Goal: Information Seeking & Learning: Learn about a topic

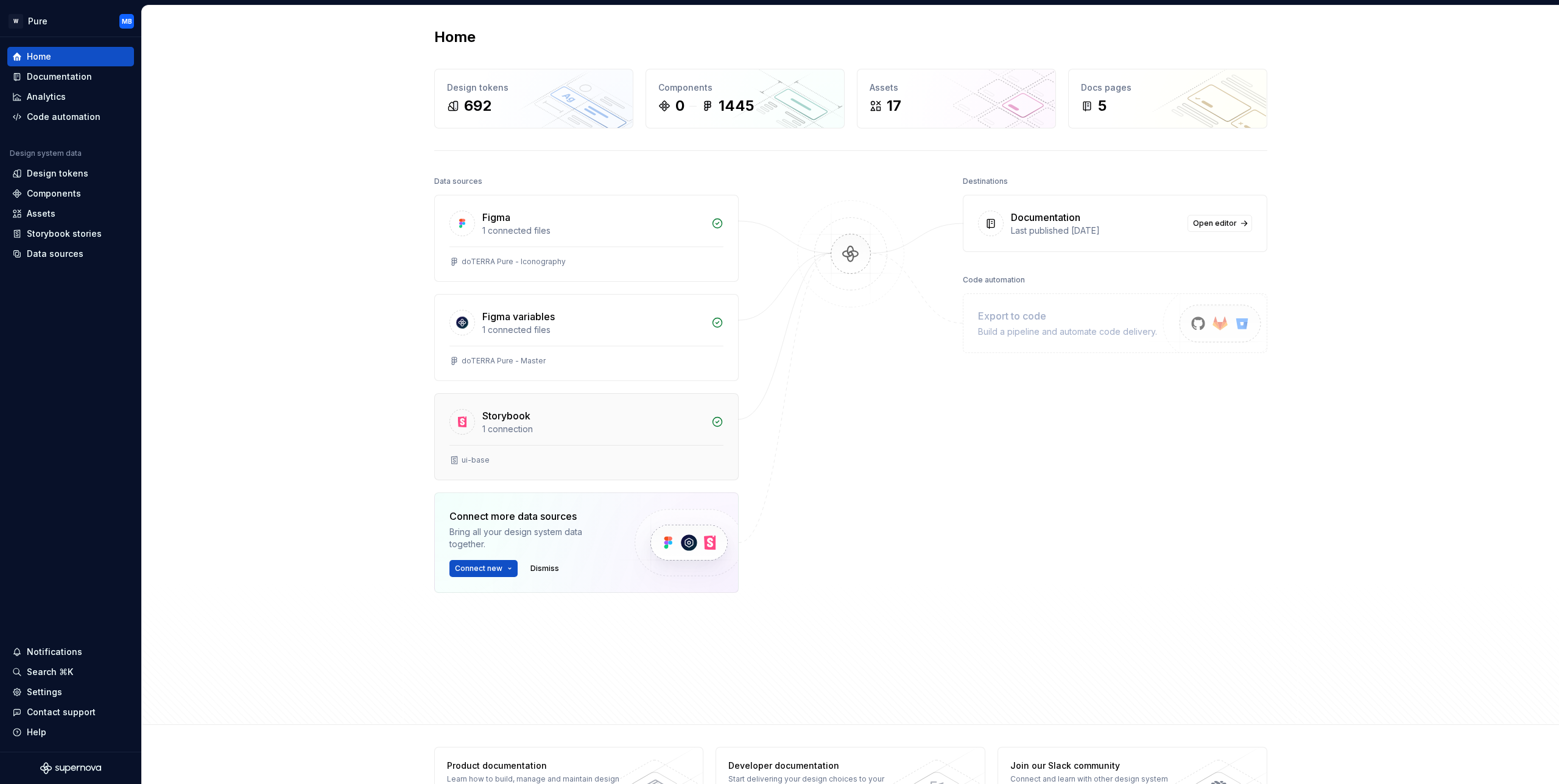
click at [526, 426] on div "1 connection" at bounding box center [593, 429] width 222 height 12
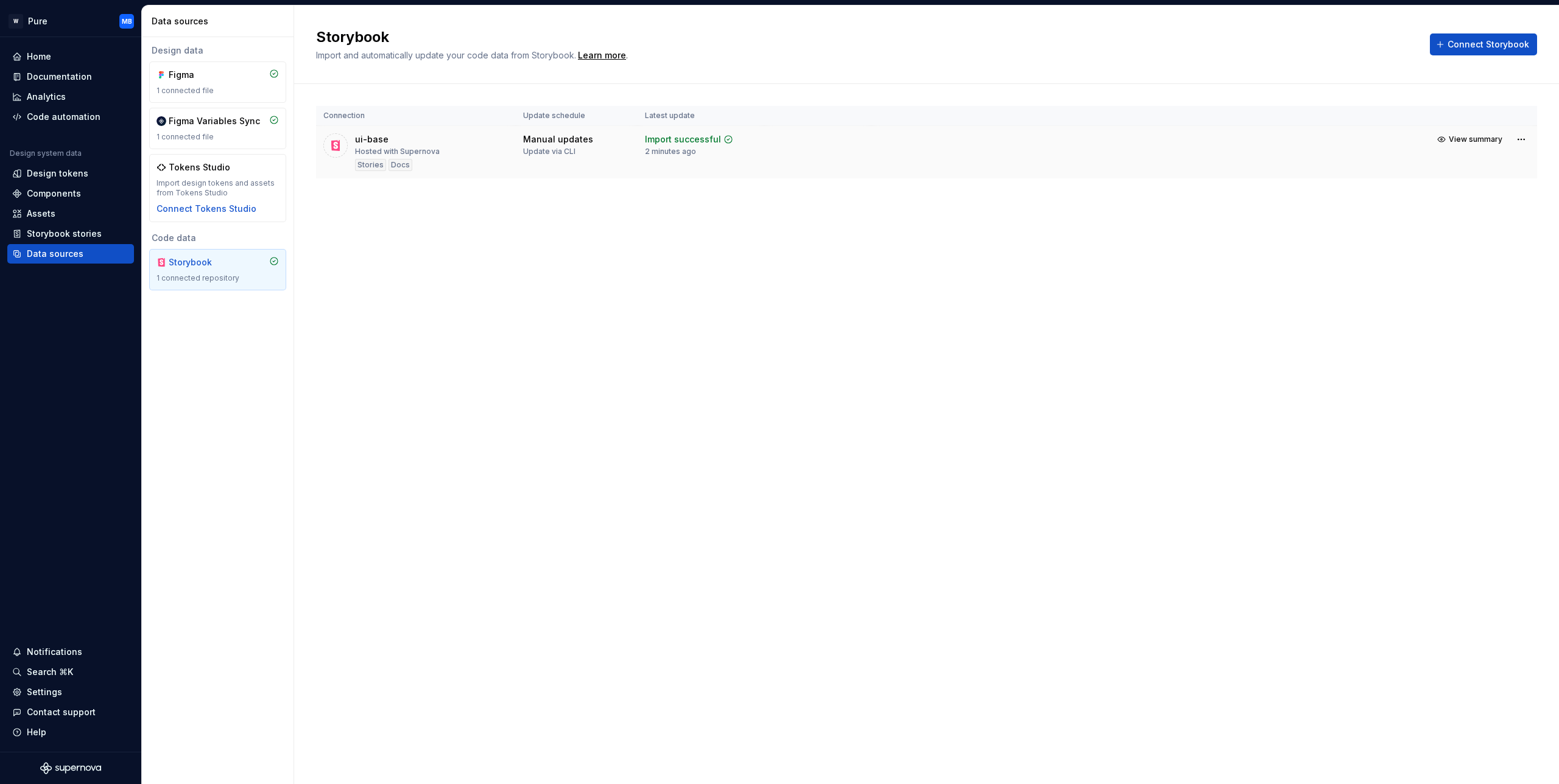
click at [369, 139] on div "ui-base" at bounding box center [372, 139] width 34 height 12
click at [66, 195] on div "Components" at bounding box center [53, 193] width 54 height 12
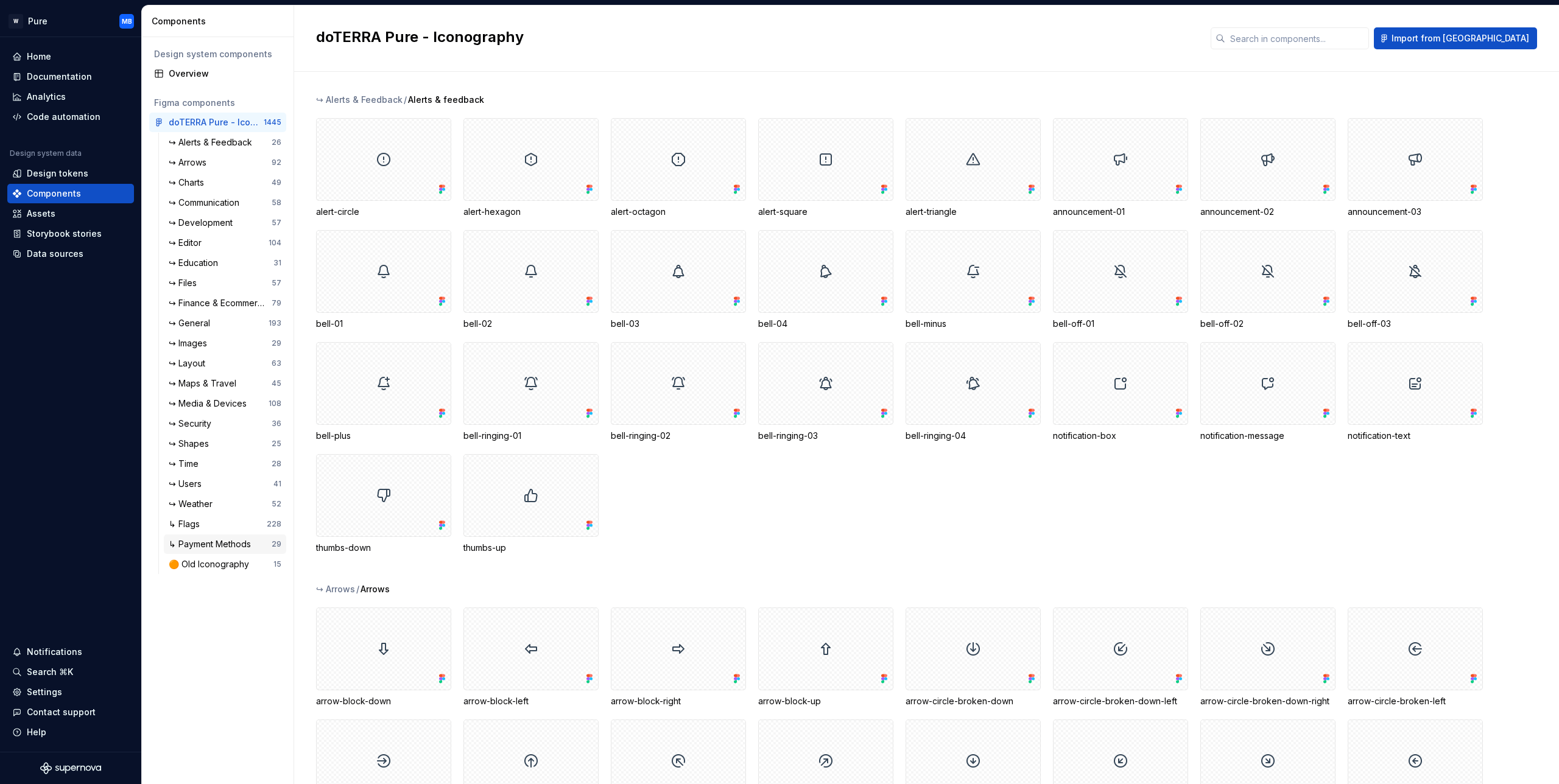
click at [225, 545] on div "↳ Payment Methods" at bounding box center [212, 544] width 87 height 12
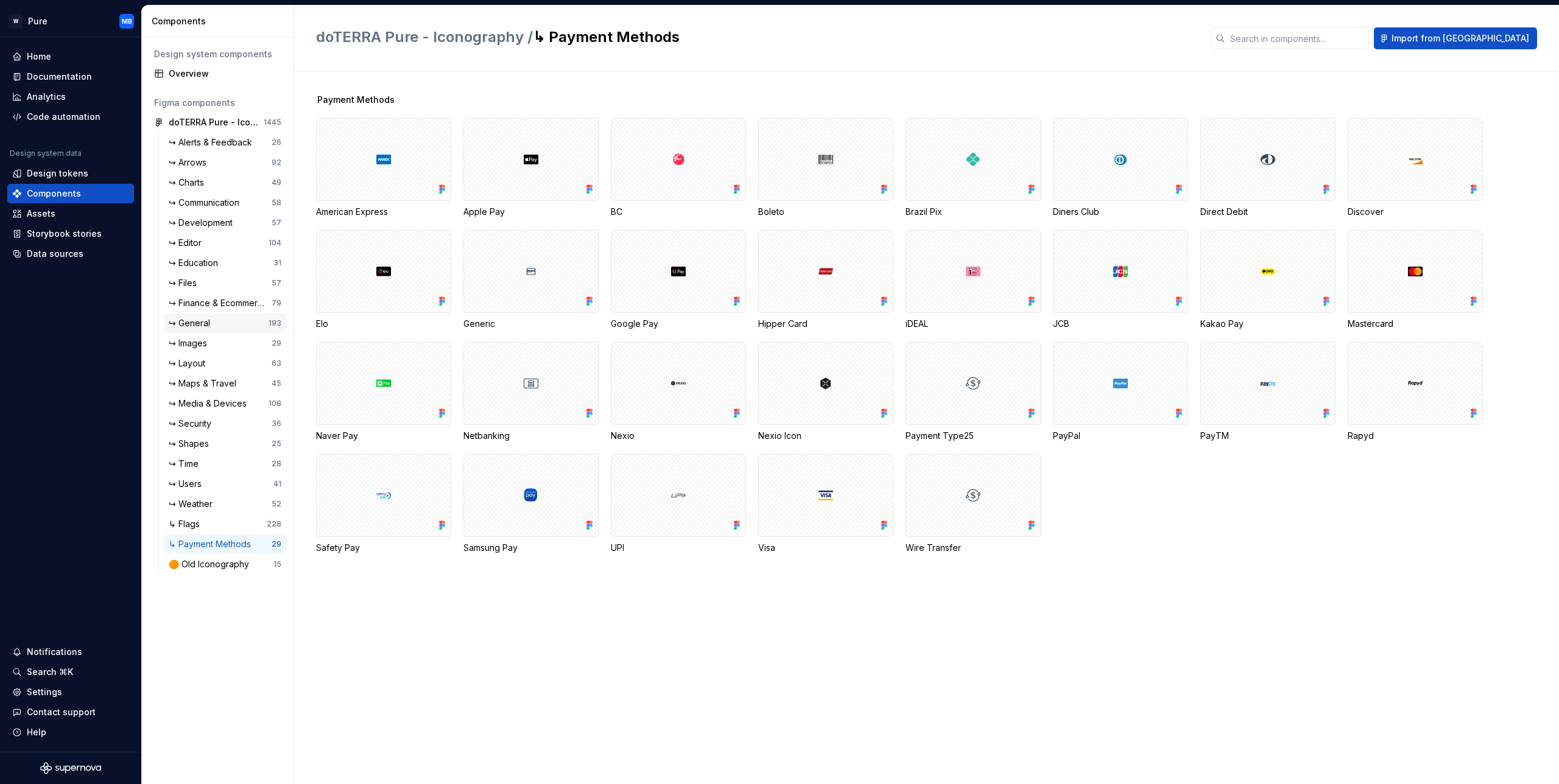
click at [196, 314] on div "↪ General 193" at bounding box center [225, 323] width 123 height 20
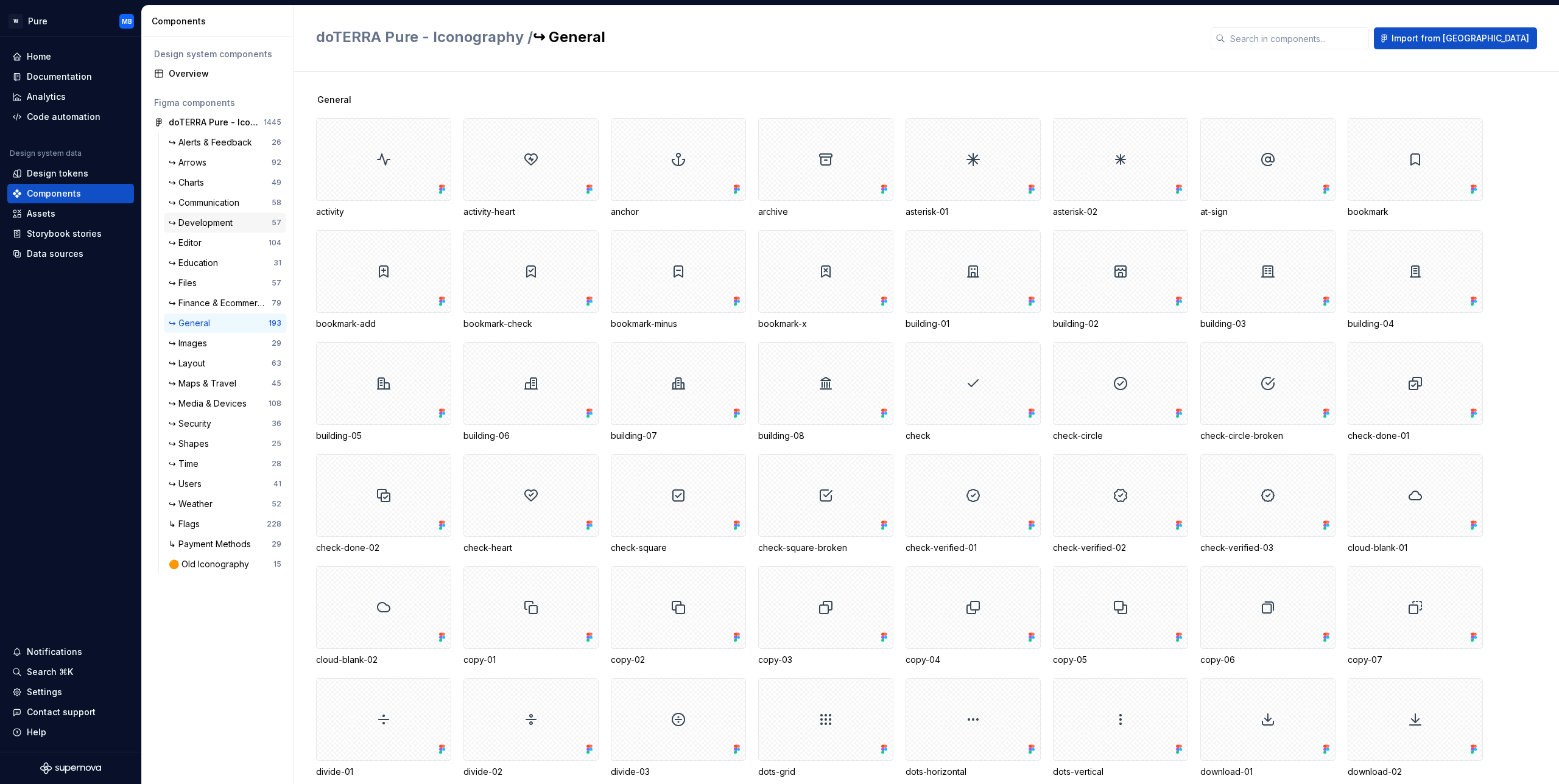
click at [217, 221] on div "↪ Development" at bounding box center [204, 222] width 69 height 12
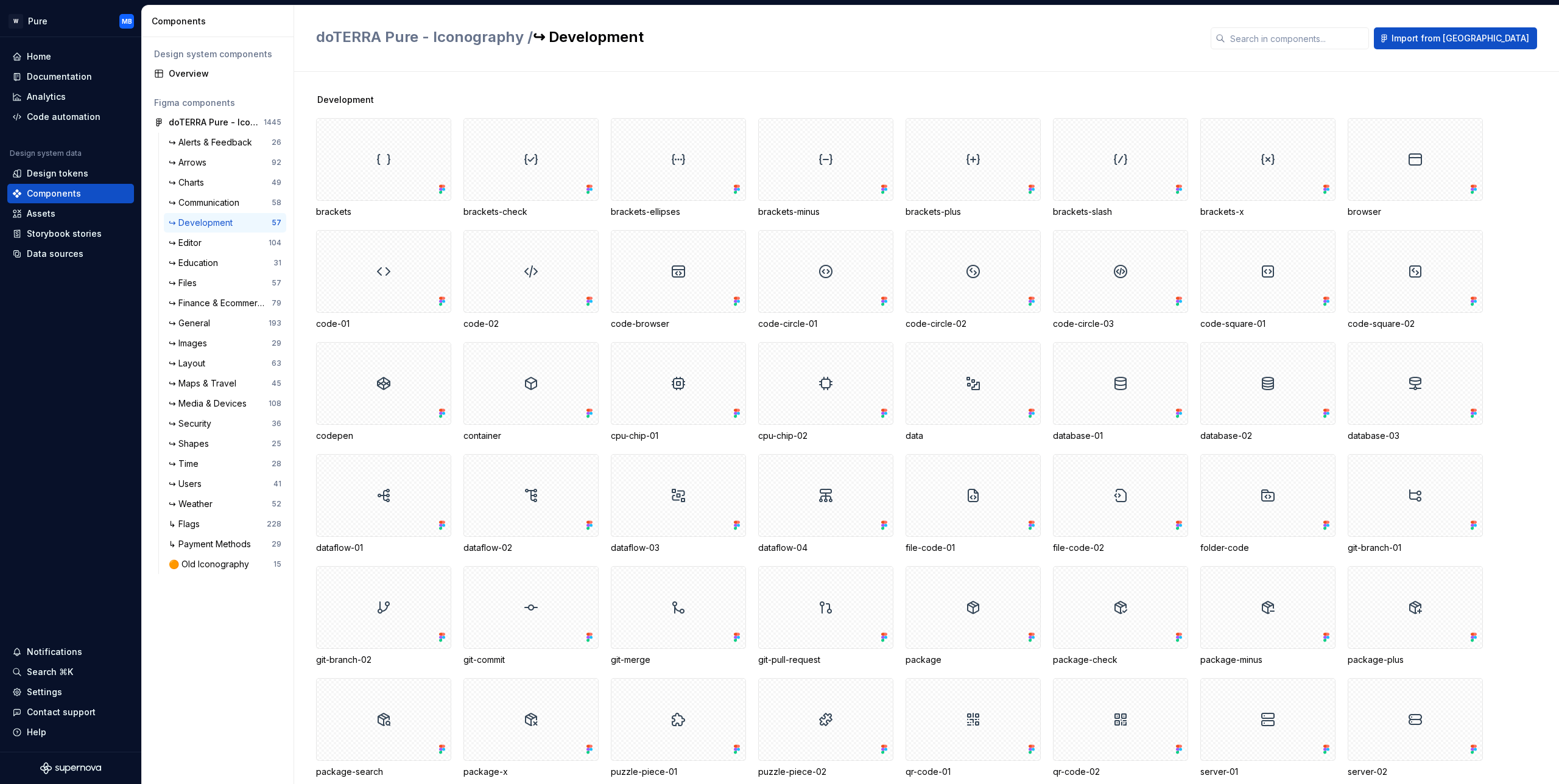
scroll to position [247, 0]
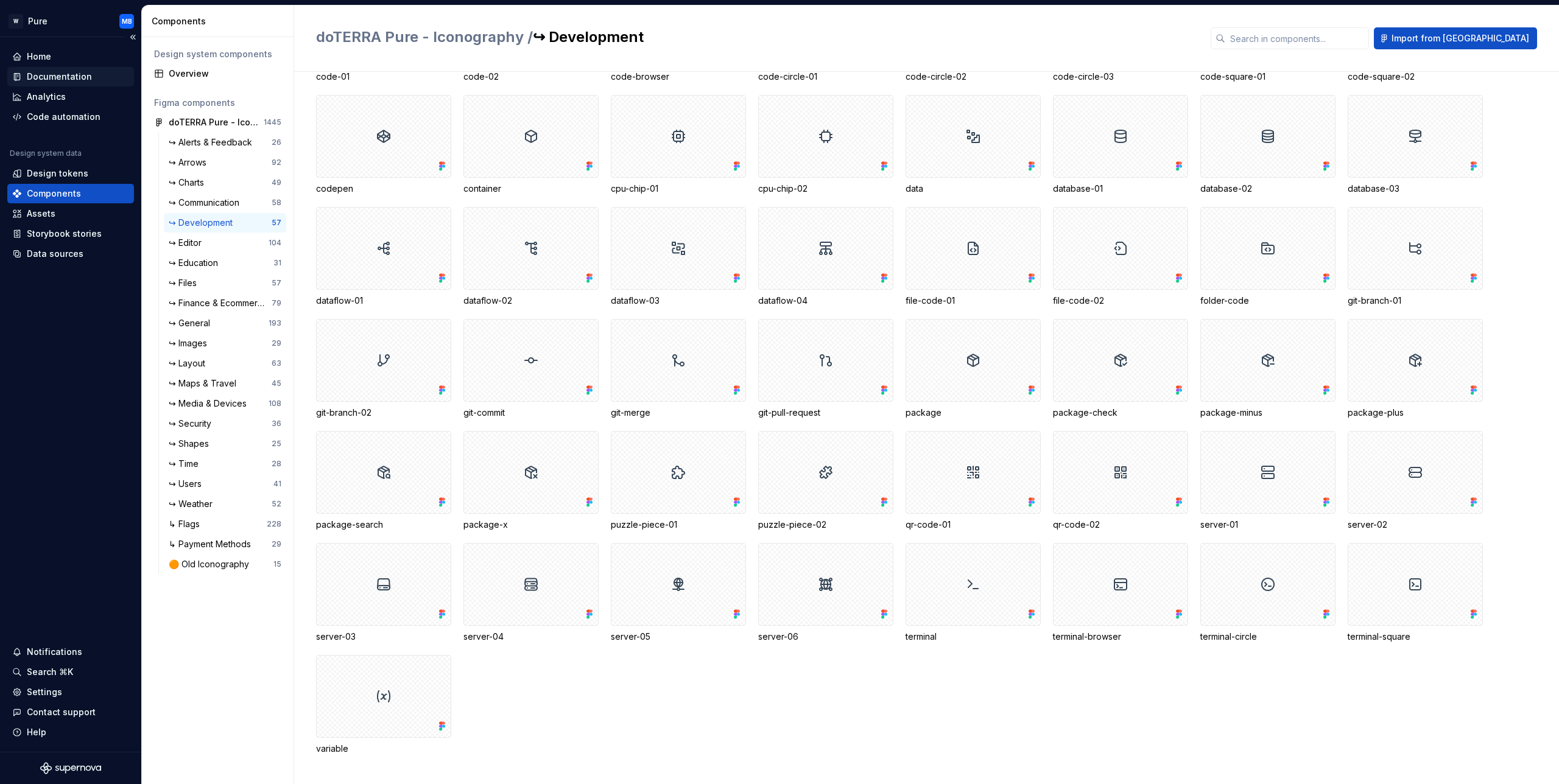
click at [69, 79] on div "Documentation" at bounding box center [59, 76] width 65 height 12
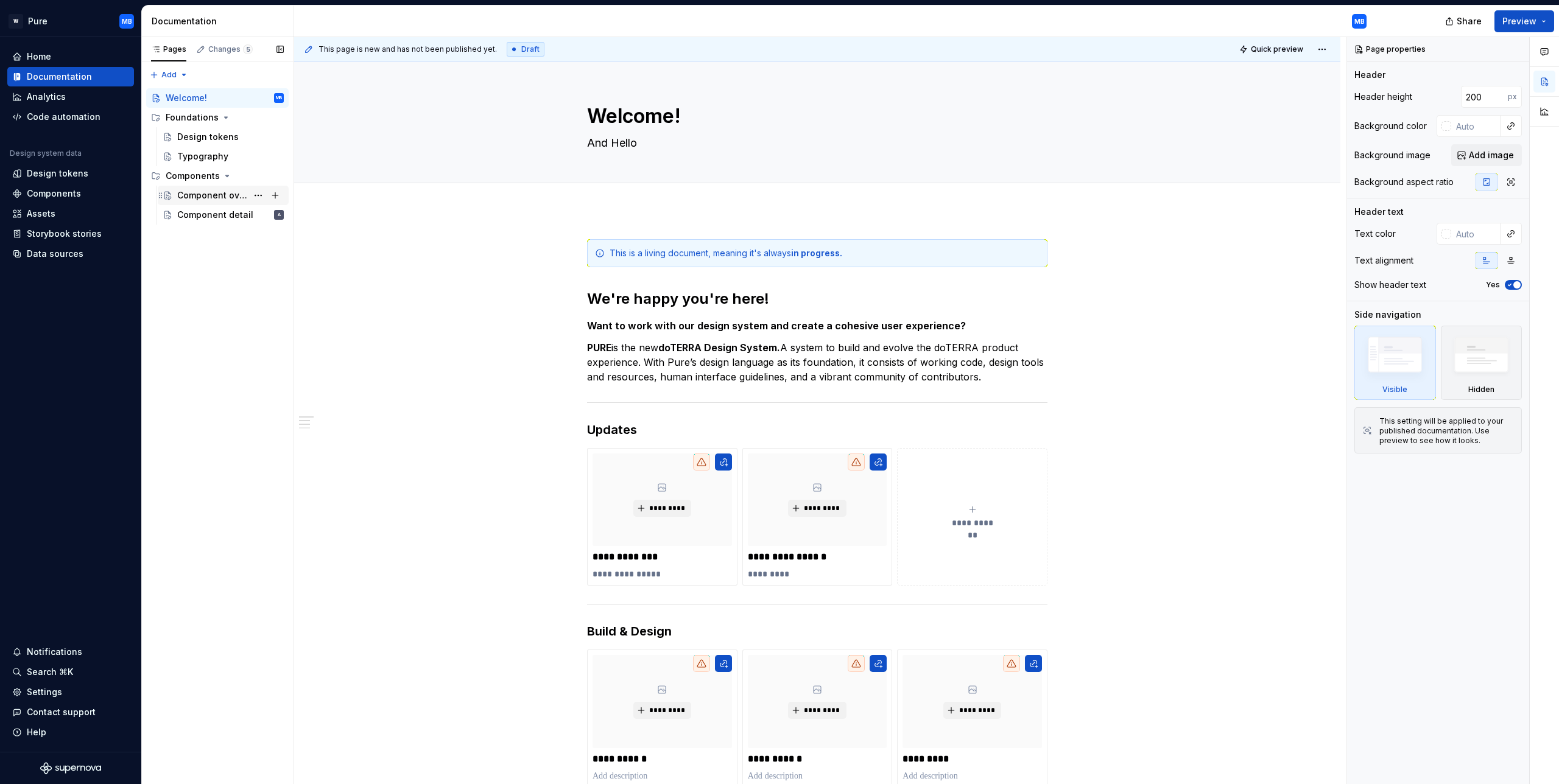
click at [231, 196] on div "Component overview" at bounding box center [211, 195] width 70 height 12
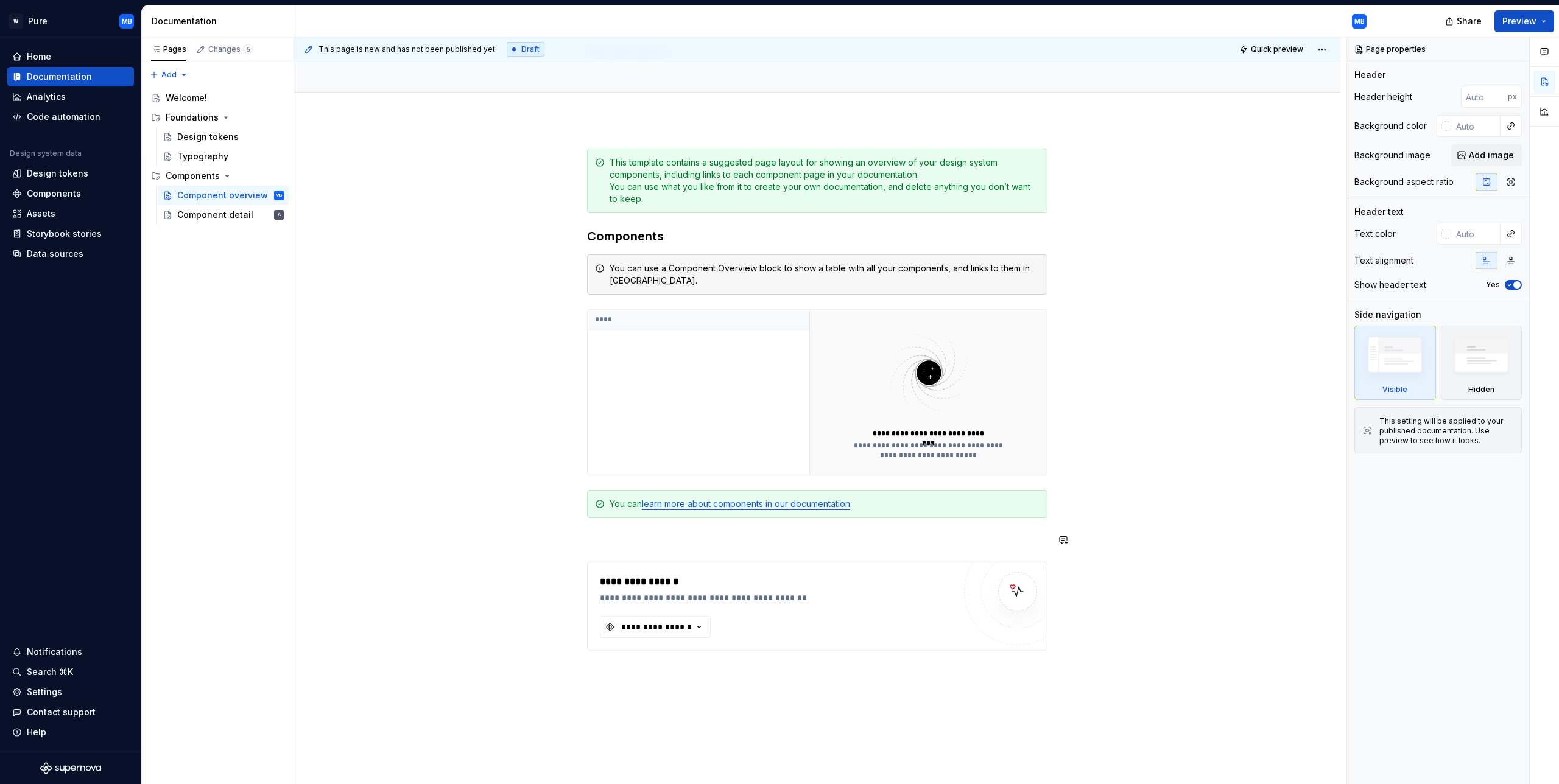
scroll to position [234, 0]
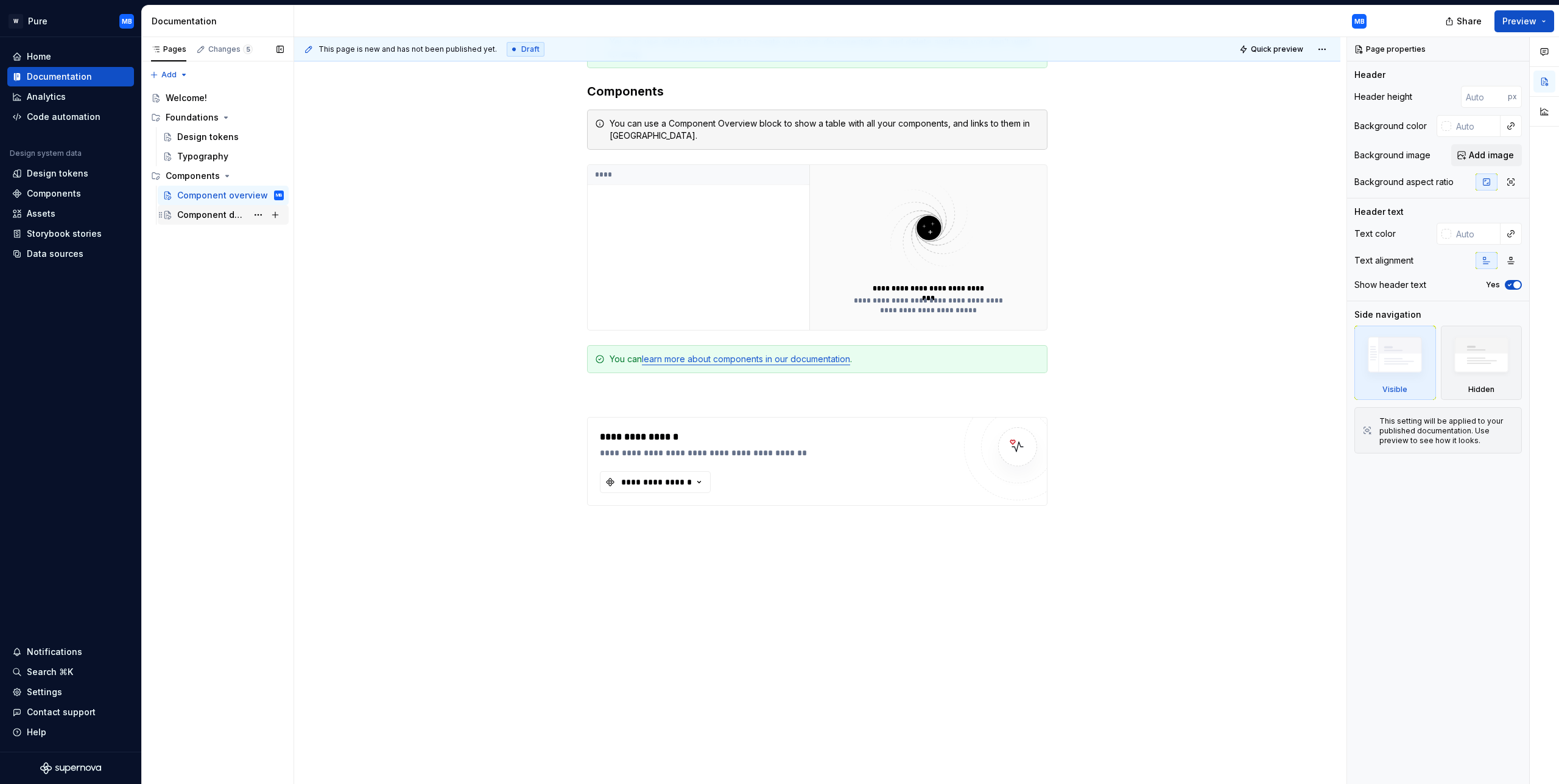
click at [229, 214] on div "Component detail" at bounding box center [211, 214] width 70 height 12
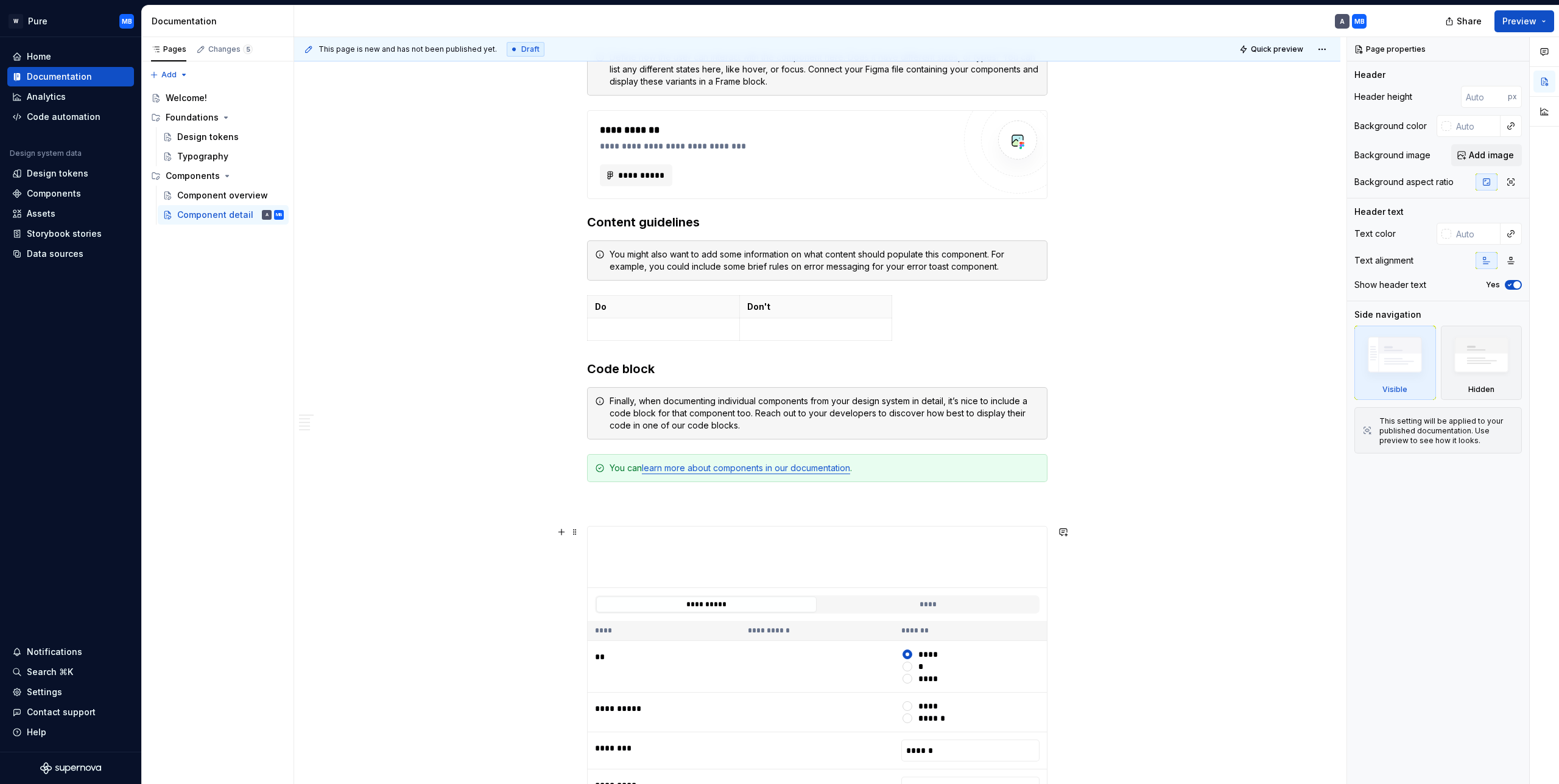
scroll to position [934, 0]
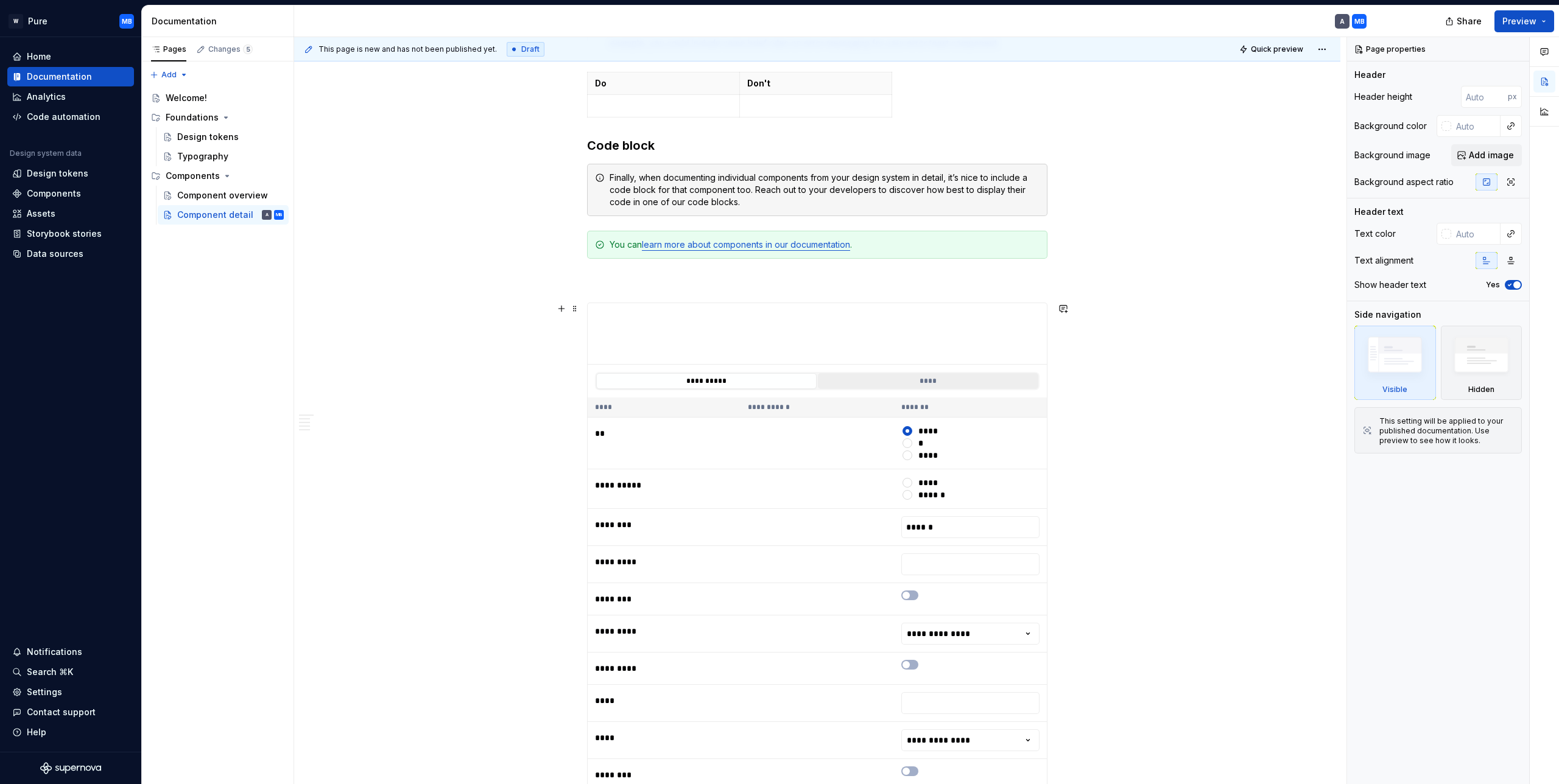
click at [926, 383] on button "****" at bounding box center [928, 381] width 220 height 16
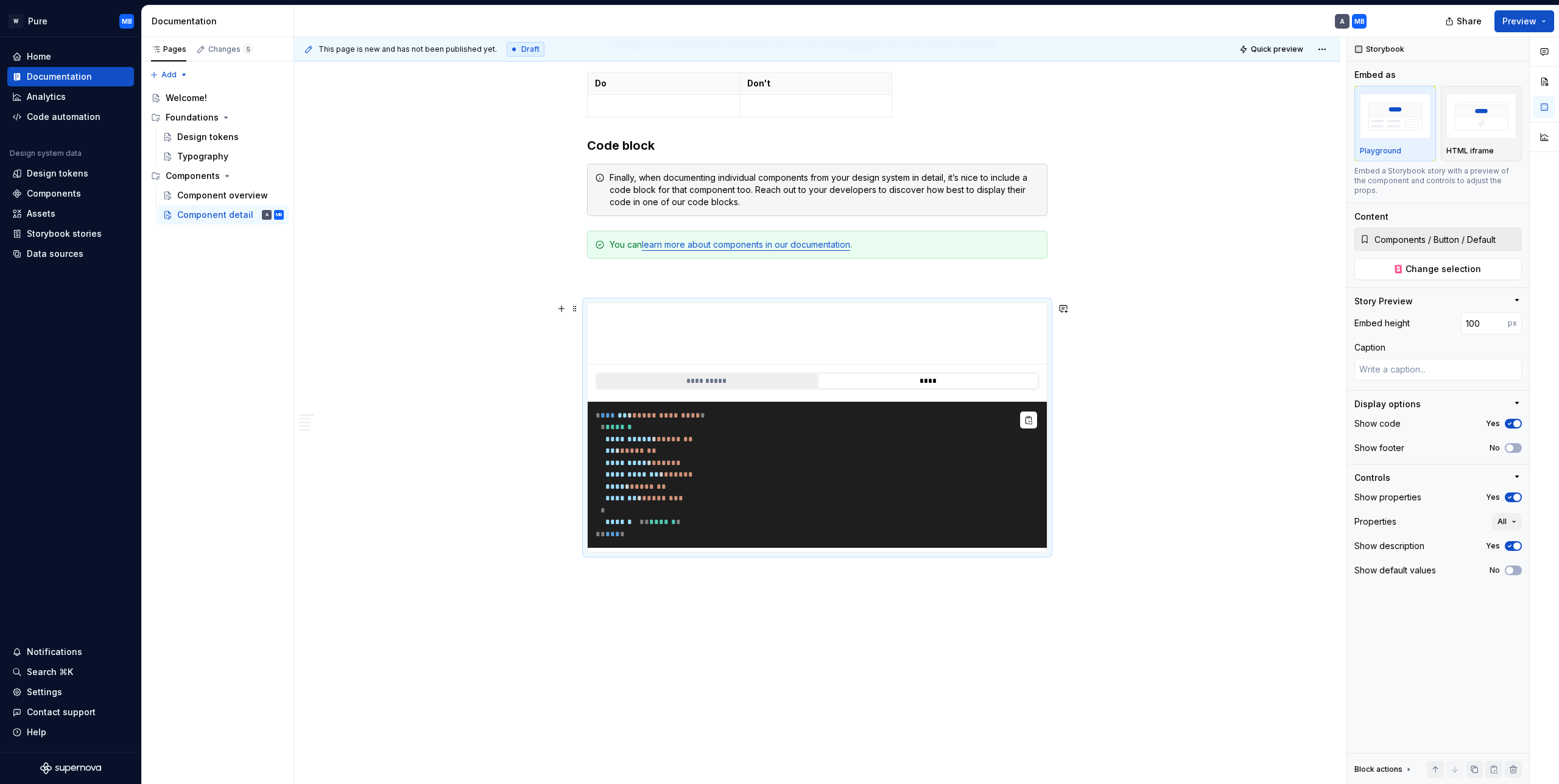
click at [684, 383] on button "**********" at bounding box center [706, 381] width 220 height 16
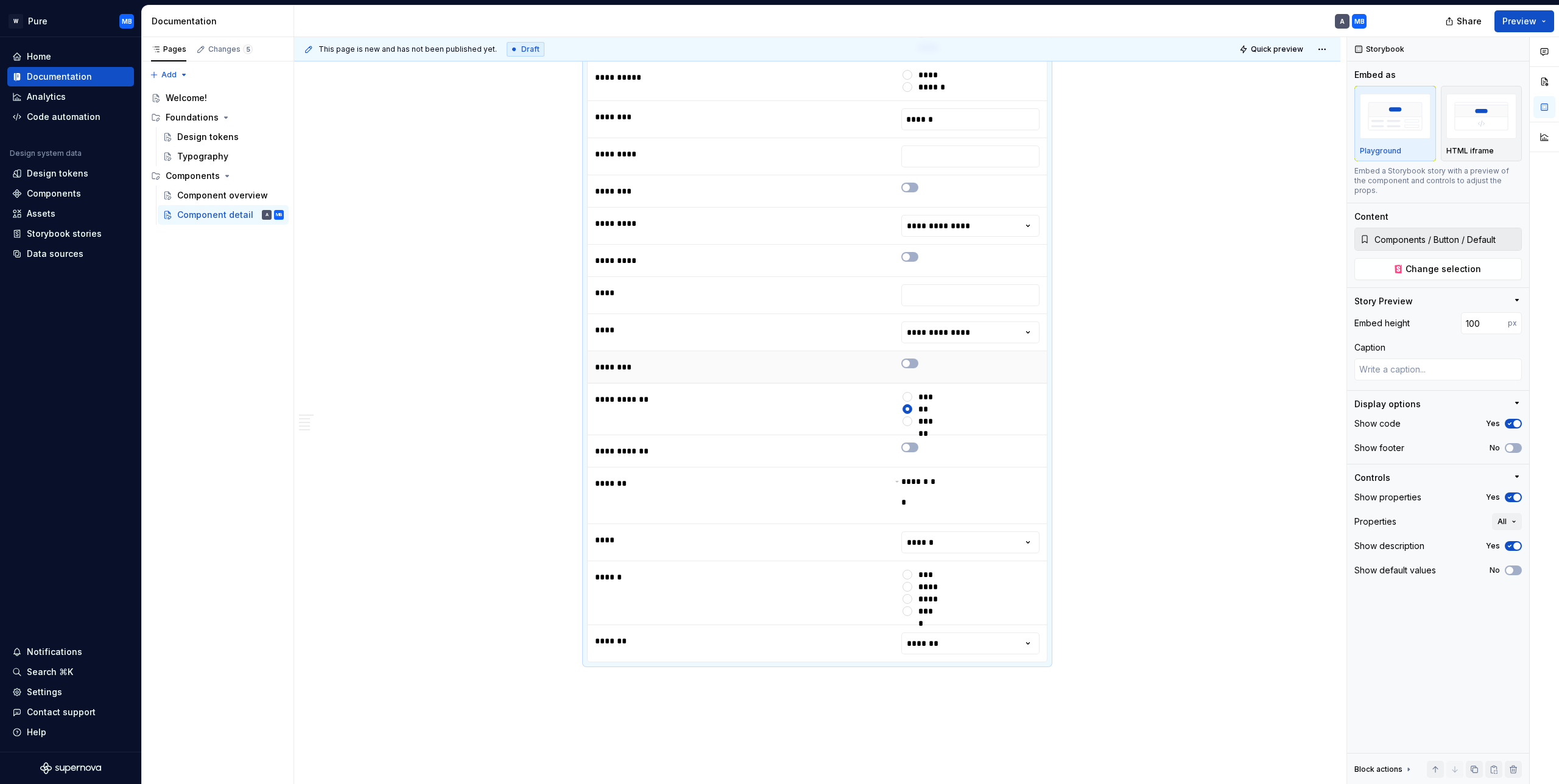
scroll to position [1047, 0]
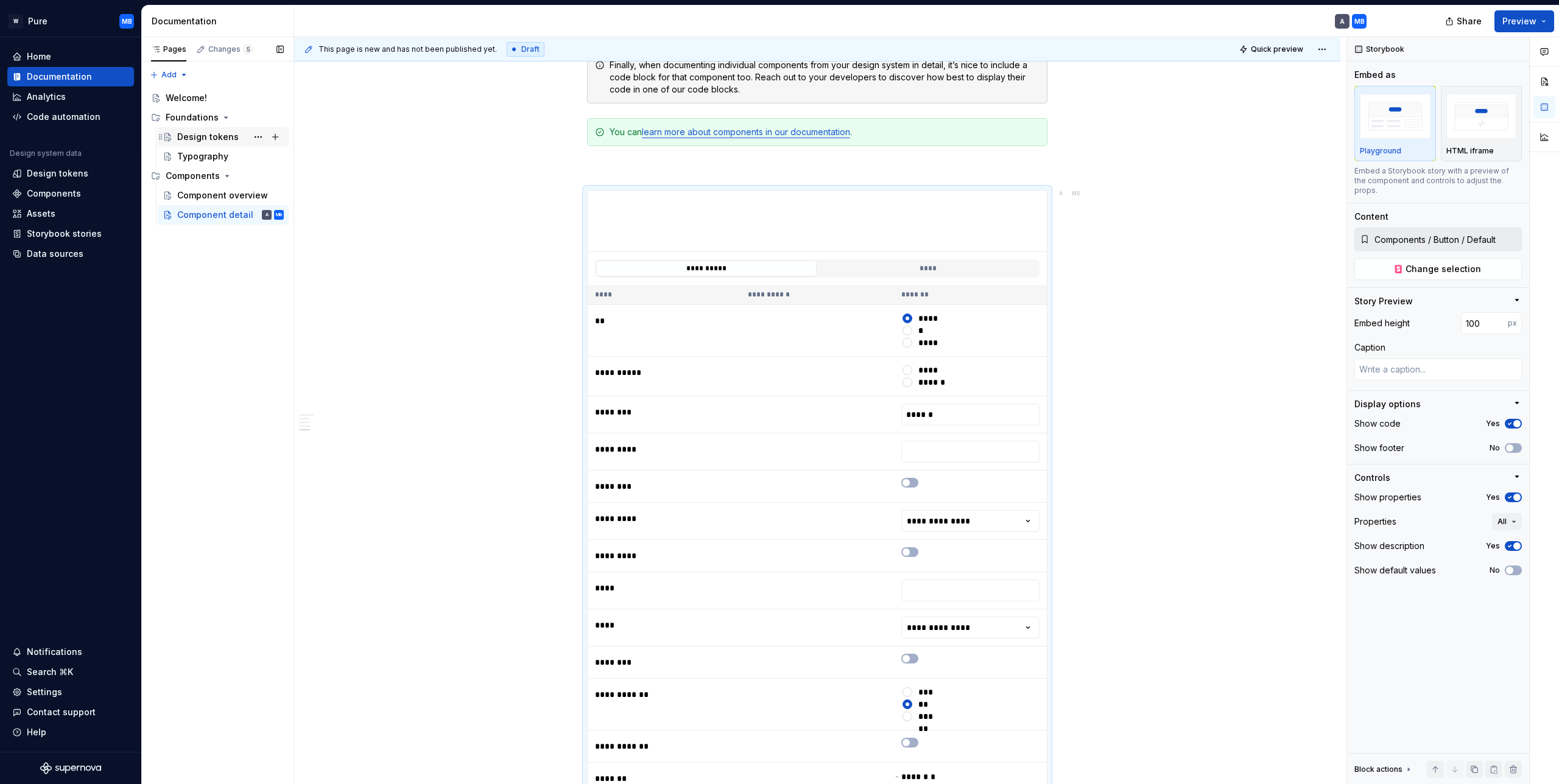
click at [217, 139] on div "Design tokens" at bounding box center [207, 137] width 61 height 12
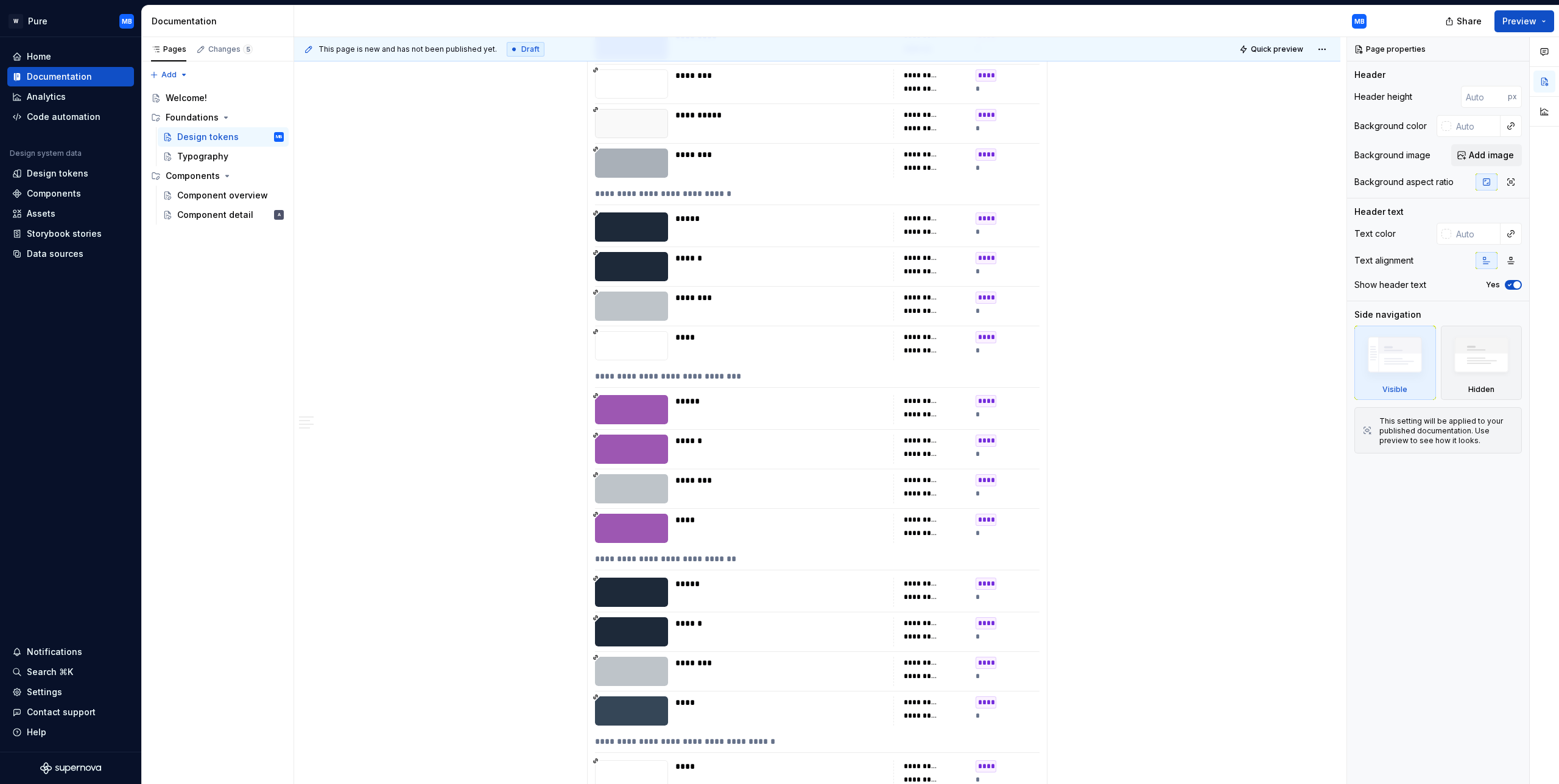
scroll to position [11571, 0]
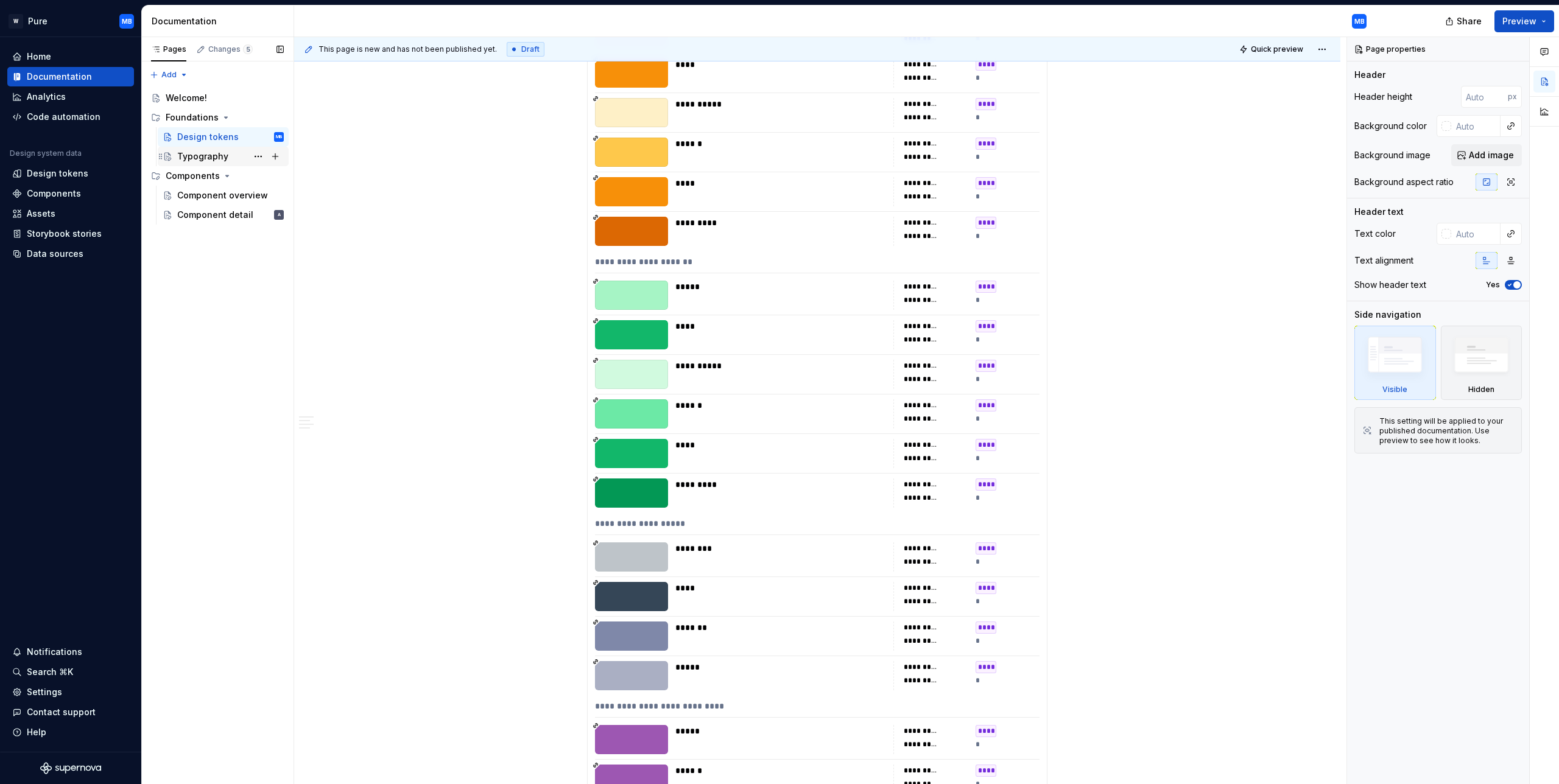
click at [226, 158] on div "Typography" at bounding box center [230, 156] width 107 height 17
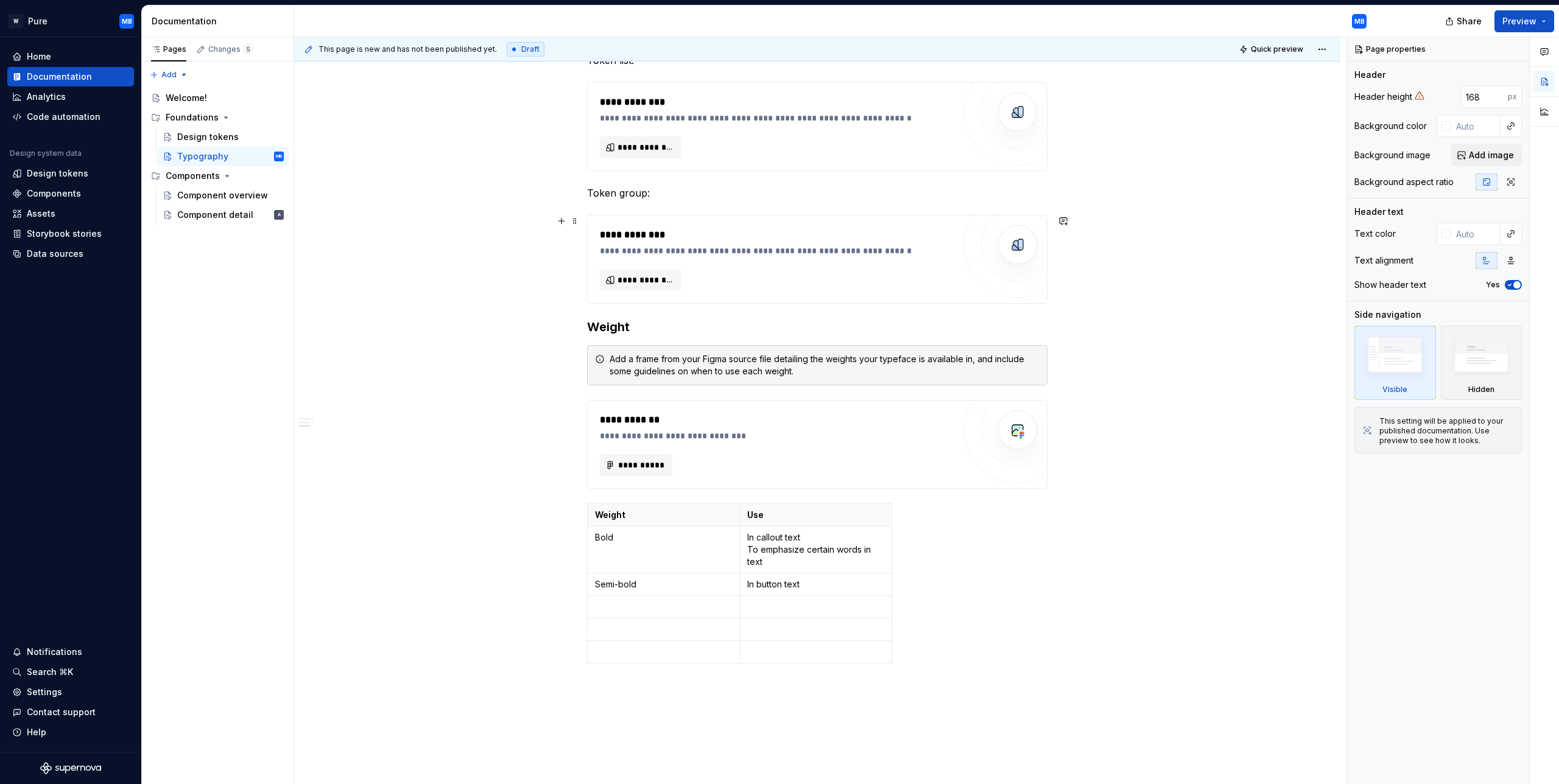
scroll to position [606, 0]
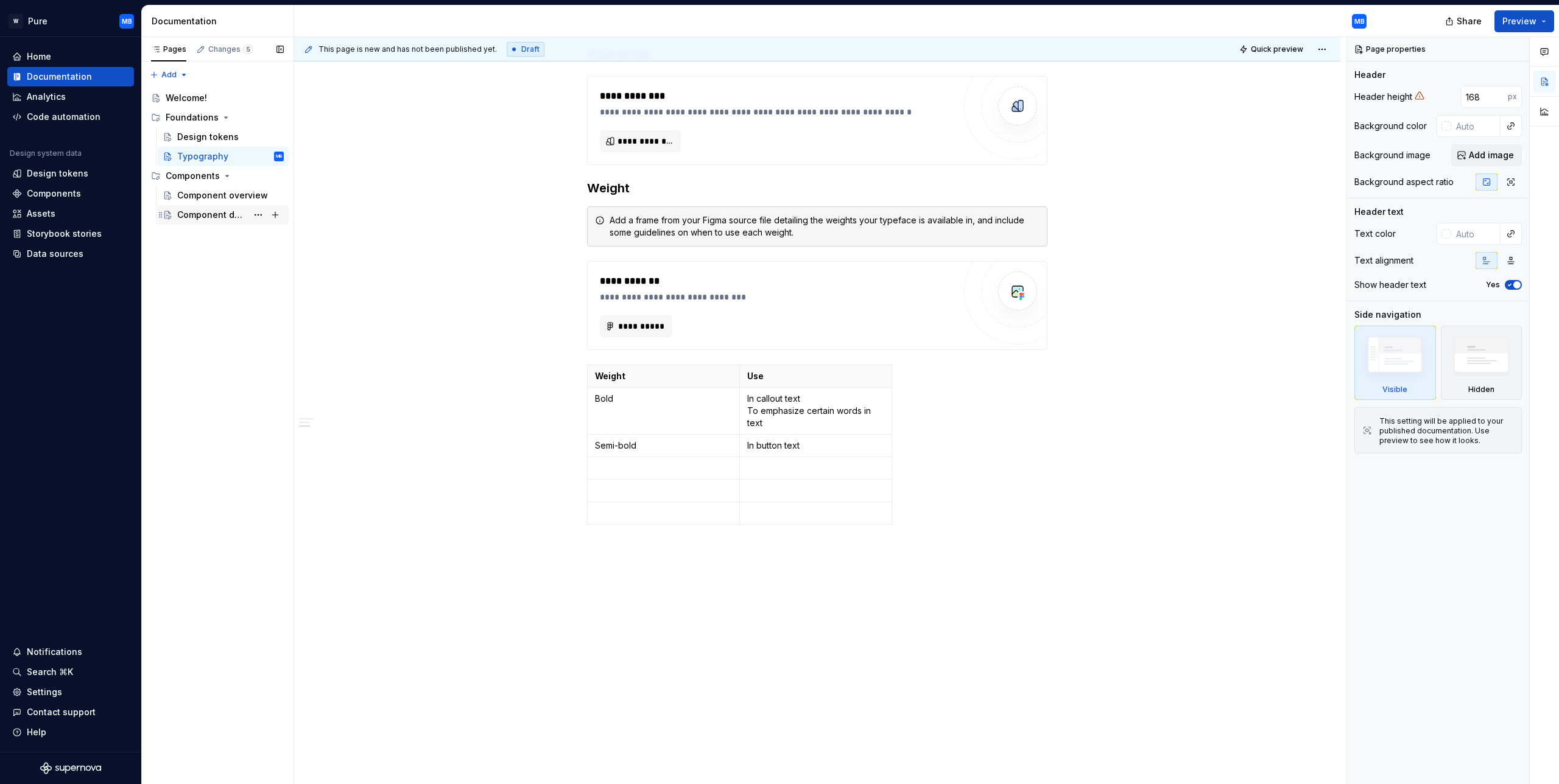
click at [205, 214] on div "Component detail" at bounding box center [211, 214] width 70 height 12
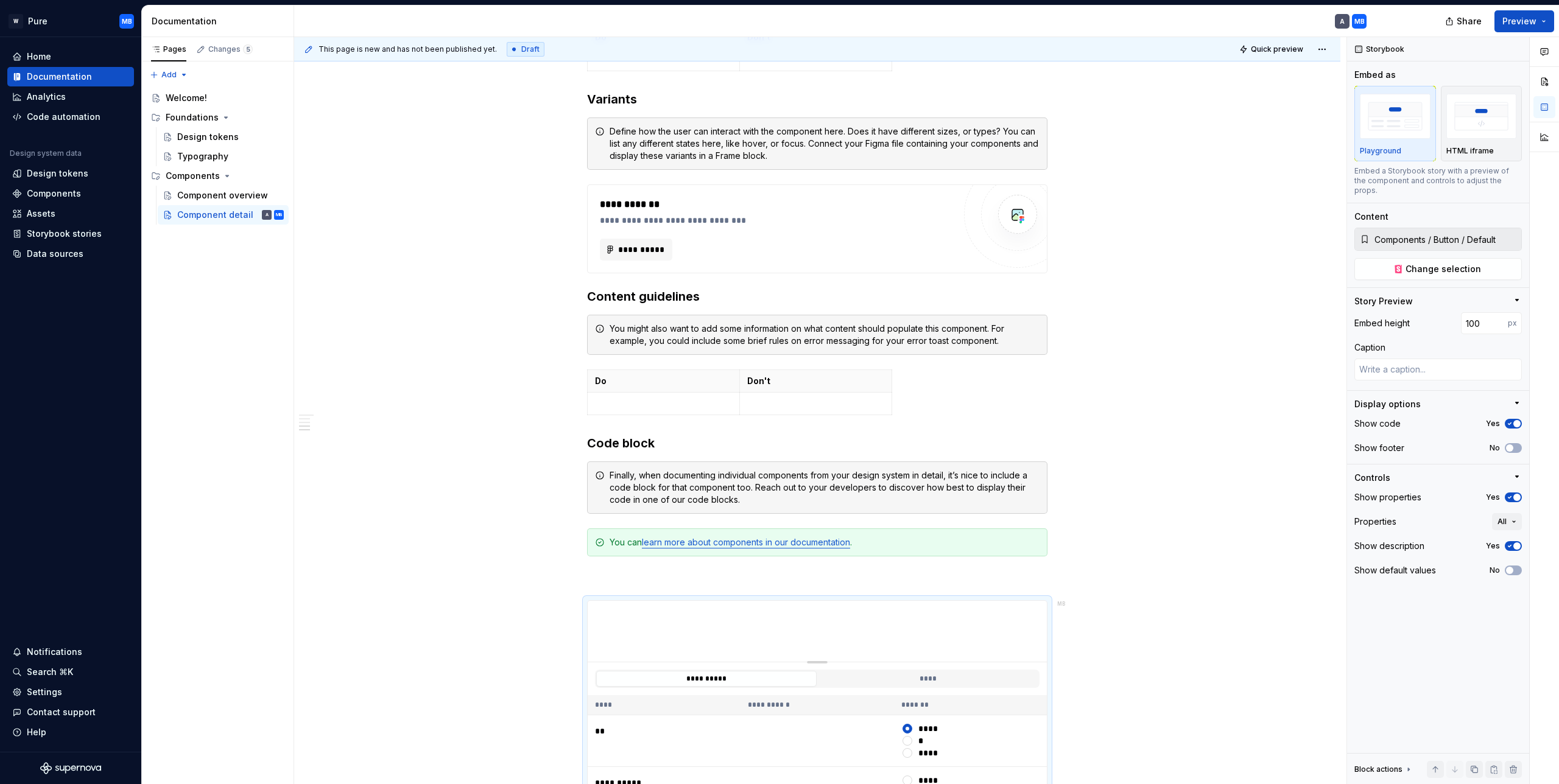
scroll to position [859, 0]
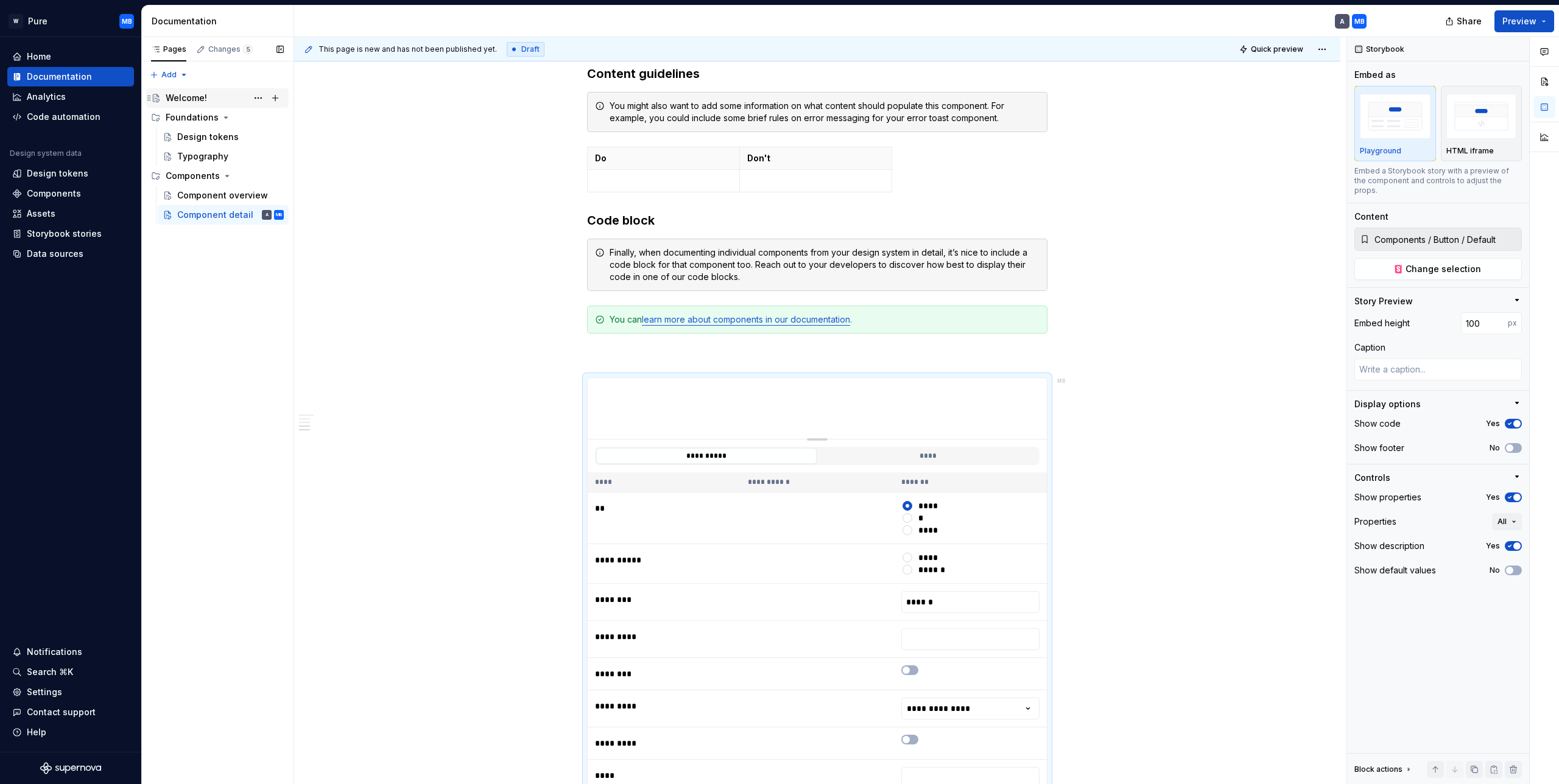
click at [178, 94] on div "Welcome!" at bounding box center [186, 97] width 42 height 12
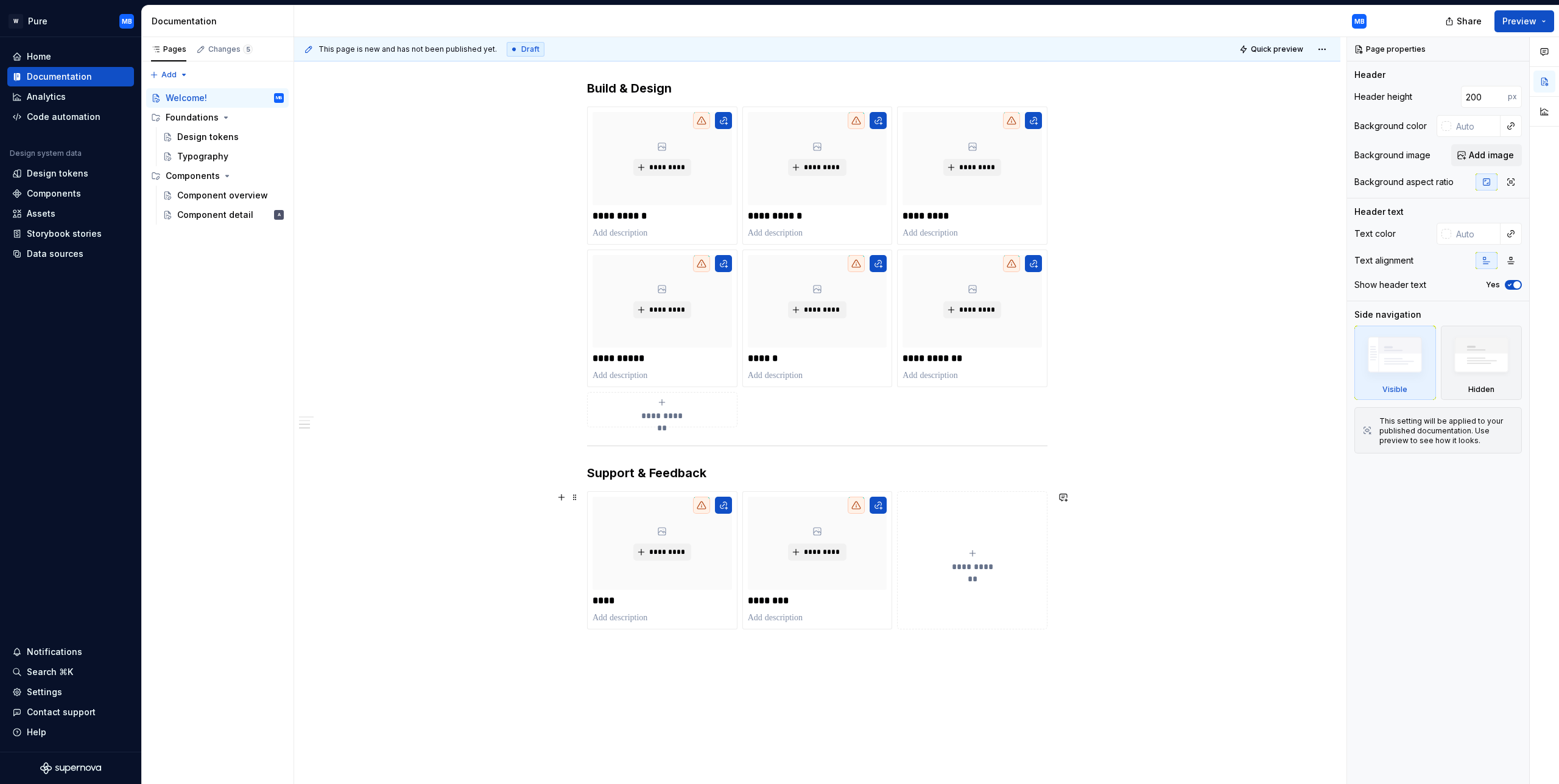
scroll to position [551, 0]
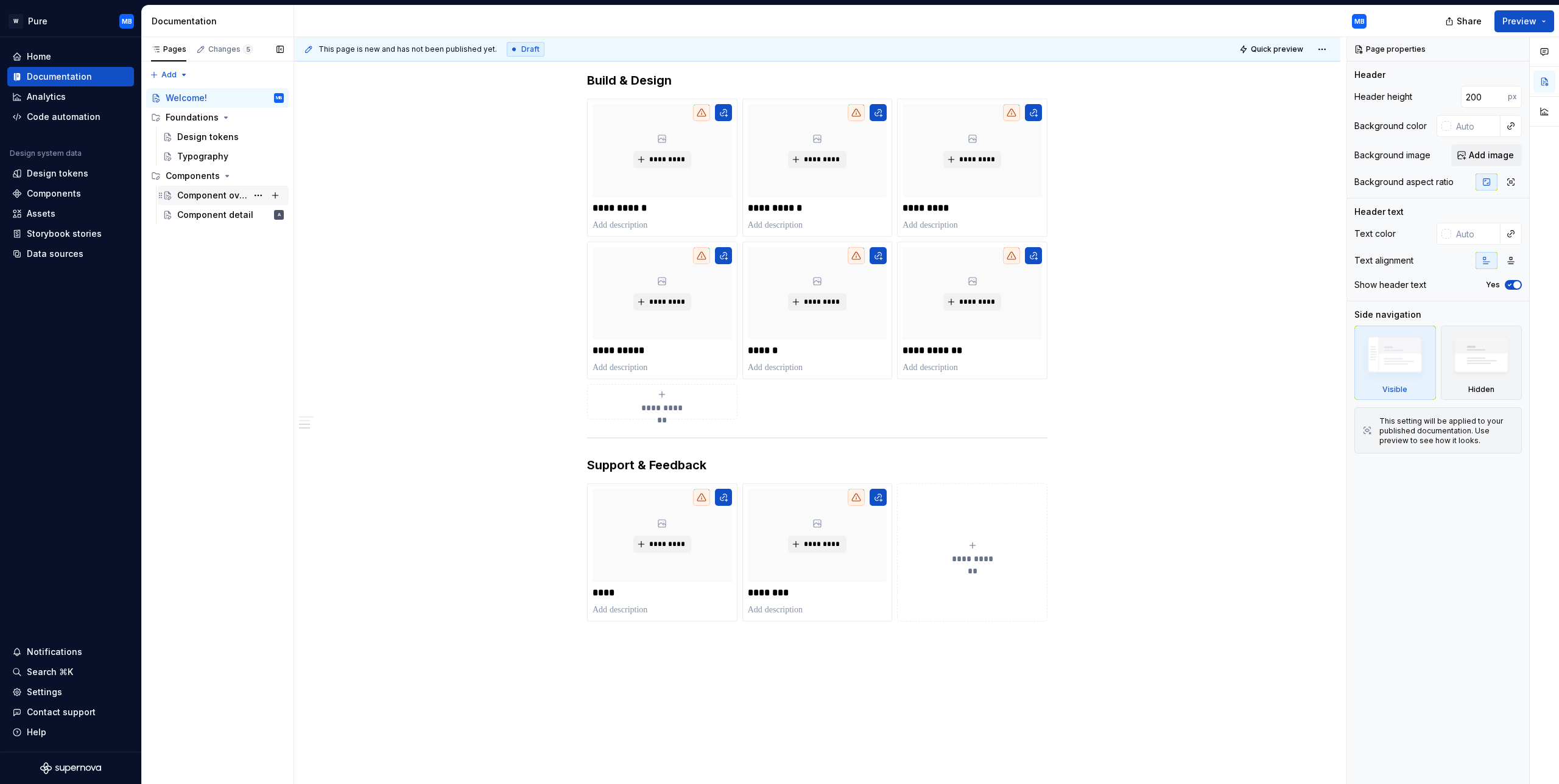
click at [207, 189] on div "Component overview" at bounding box center [230, 196] width 107 height 17
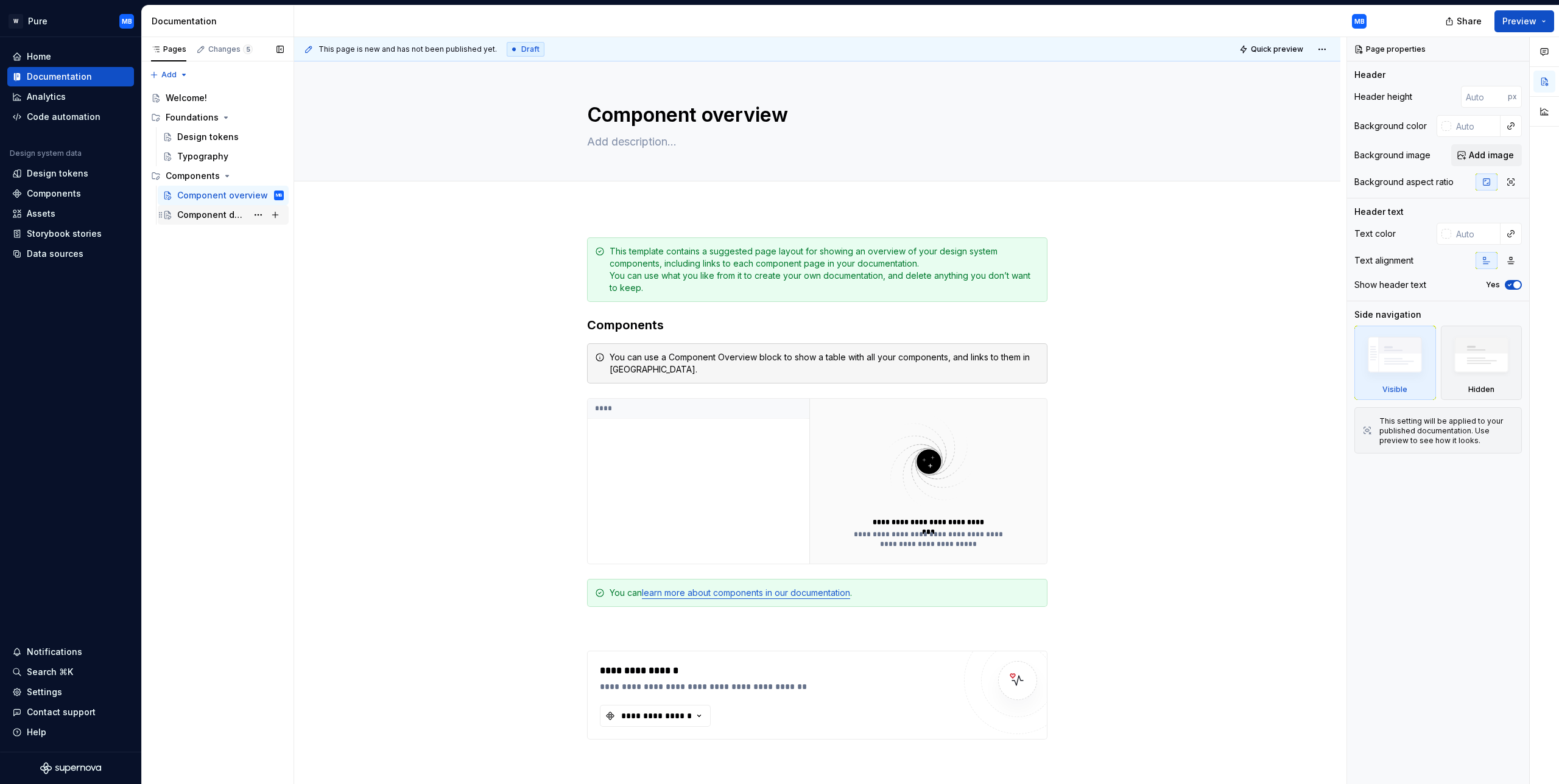
click at [201, 216] on div "Component detail" at bounding box center [211, 214] width 70 height 12
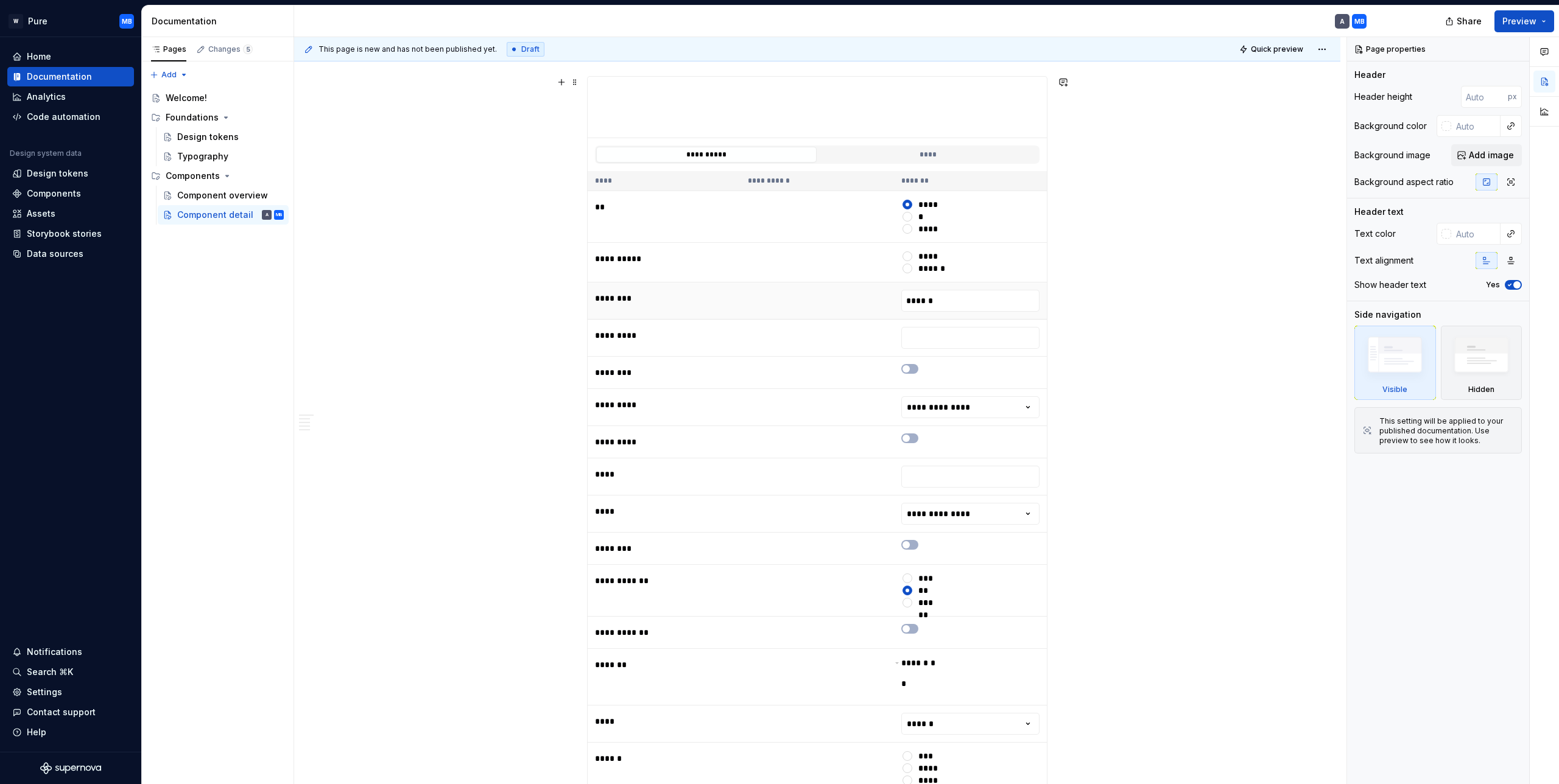
scroll to position [1469, 0]
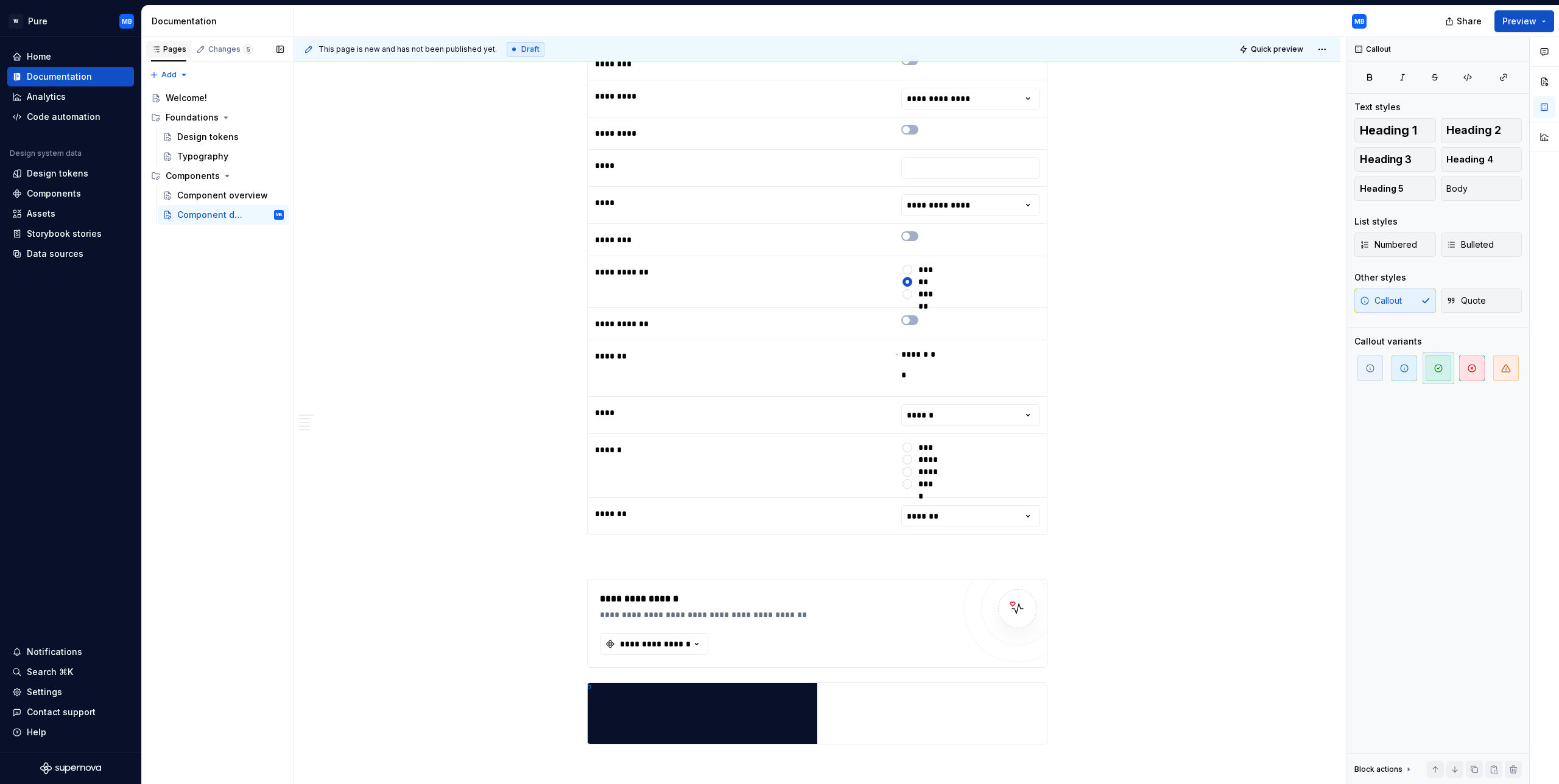
type textarea "*"
